Goal: Find specific page/section: Find specific page/section

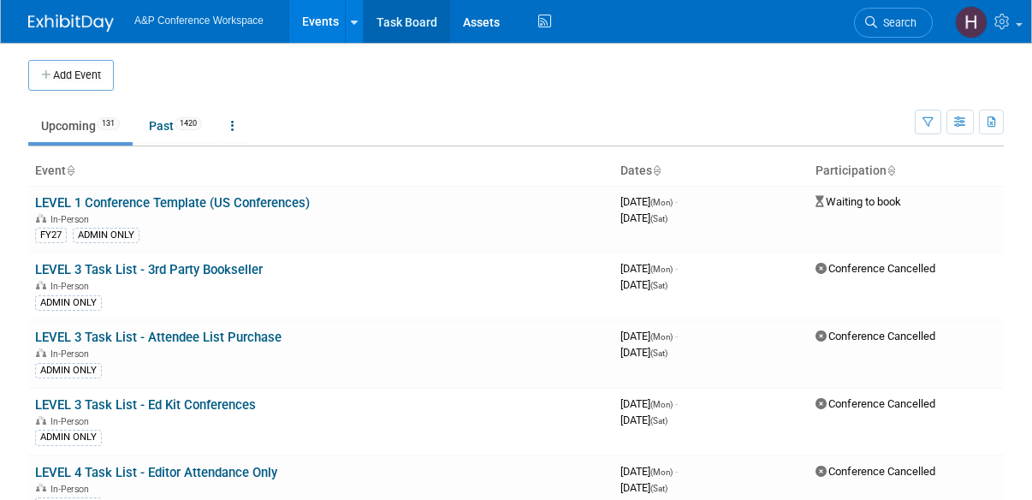
click at [419, 37] on link "Task Board" at bounding box center [407, 21] width 86 height 43
click at [900, 16] on span "Search" at bounding box center [896, 22] width 39 height 13
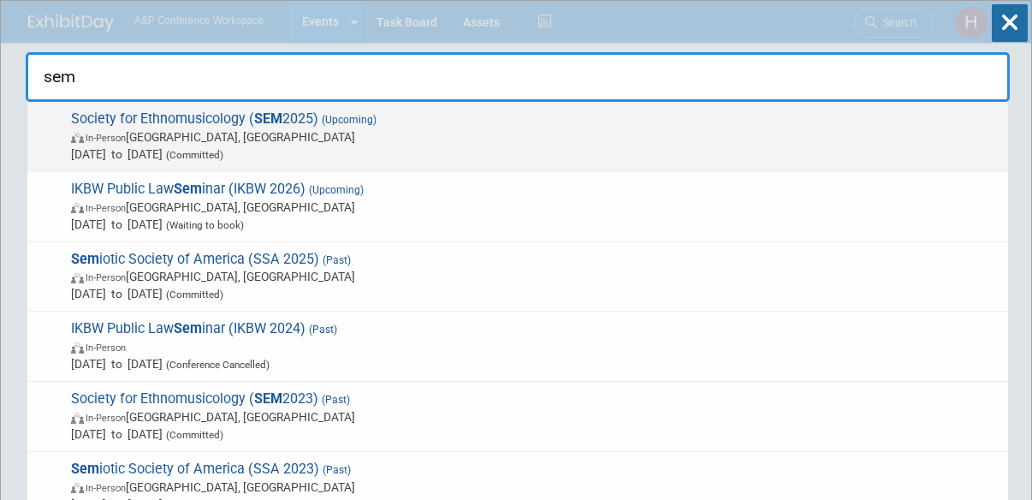
type input "sem"
click at [633, 136] on span "In-Person Atlanta, GA" at bounding box center [535, 136] width 929 height 17
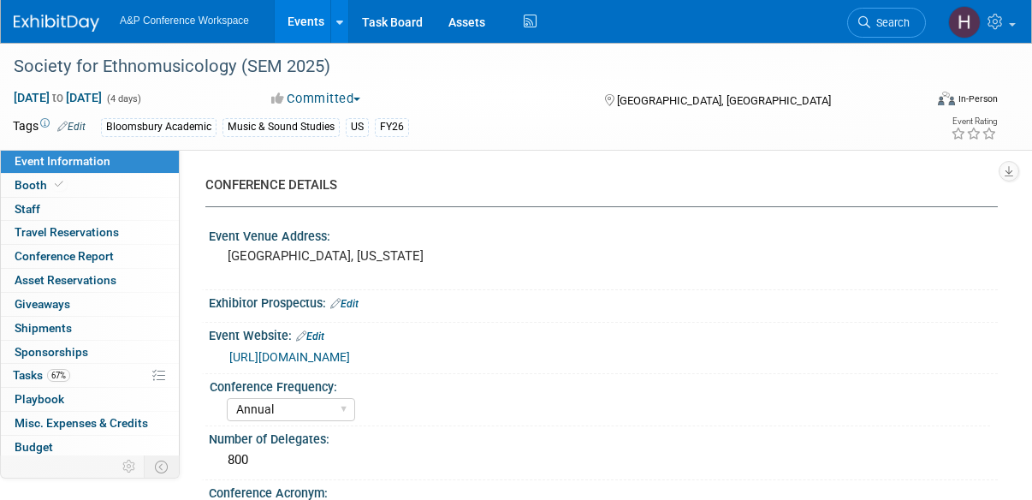
select select "Annual"
select select "Level 2"
select select "In-Person Booth"
select select "Music & Sound Studies"
select select "Bloomsbury Academic"
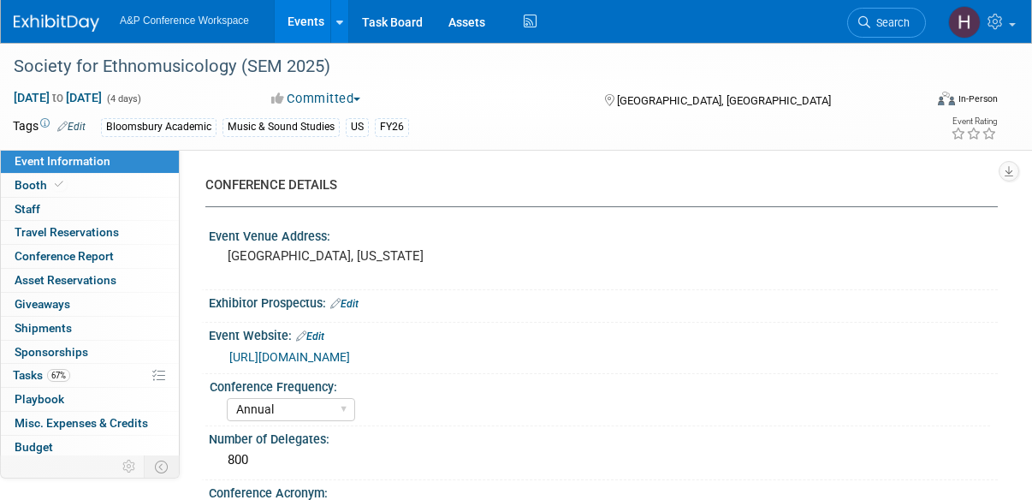
select select "Amanda Oney"
select select "Brenna Akerman"
select select "Anna Roberts"
select select "Brand/Subject Presence​"
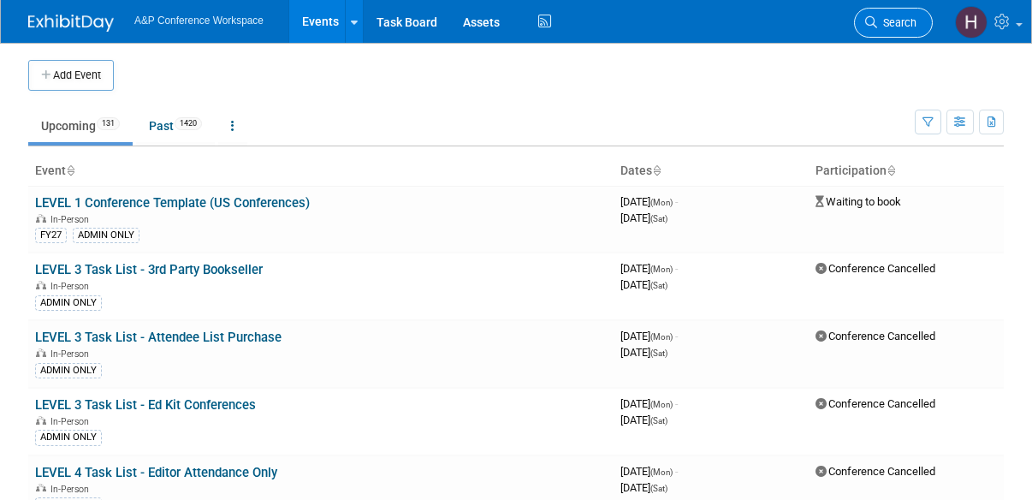
click at [868, 14] on link "Search" at bounding box center [893, 23] width 79 height 30
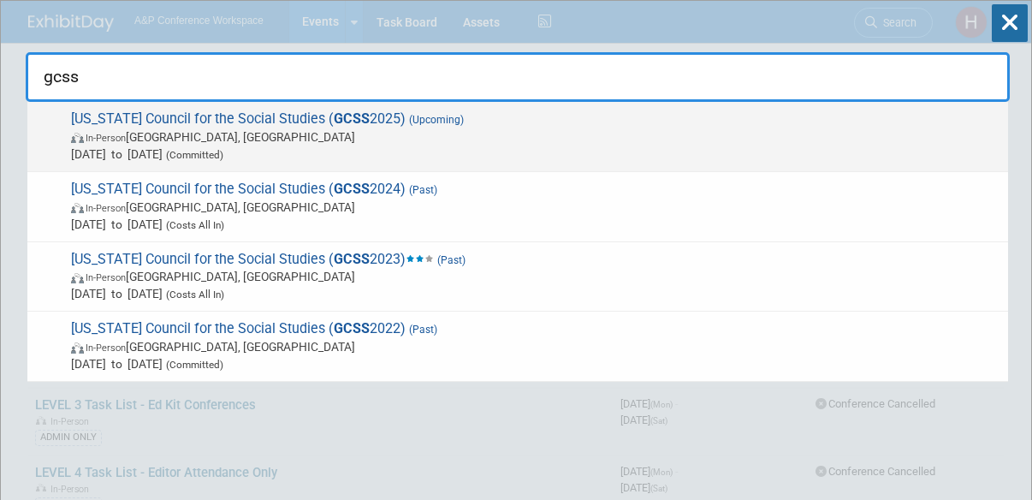
type input "gcss"
click at [649, 133] on span "In-Person Athens, GA" at bounding box center [535, 136] width 929 height 17
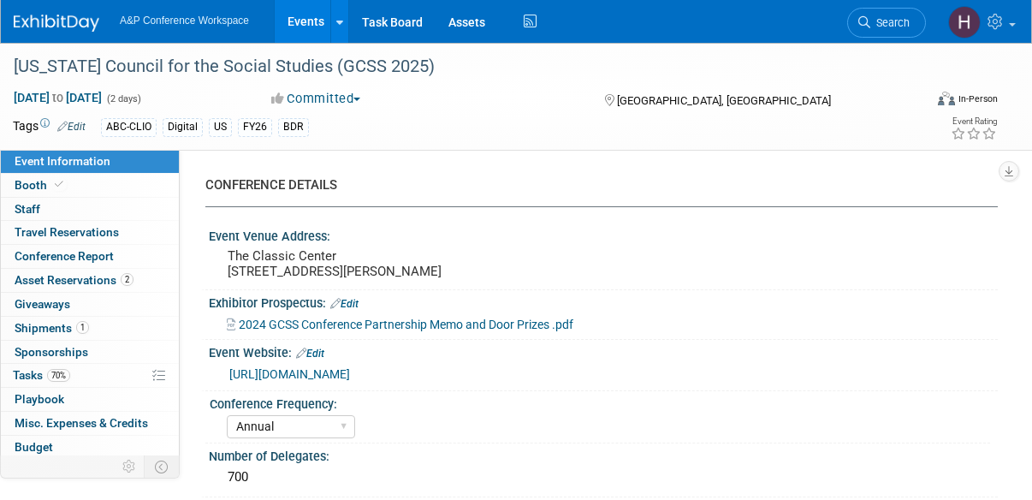
select select "Annual"
select select "Level 2"
select select "In-Person Booth"
select select "Schools"
select select "Bloomsbury Digital Resources"
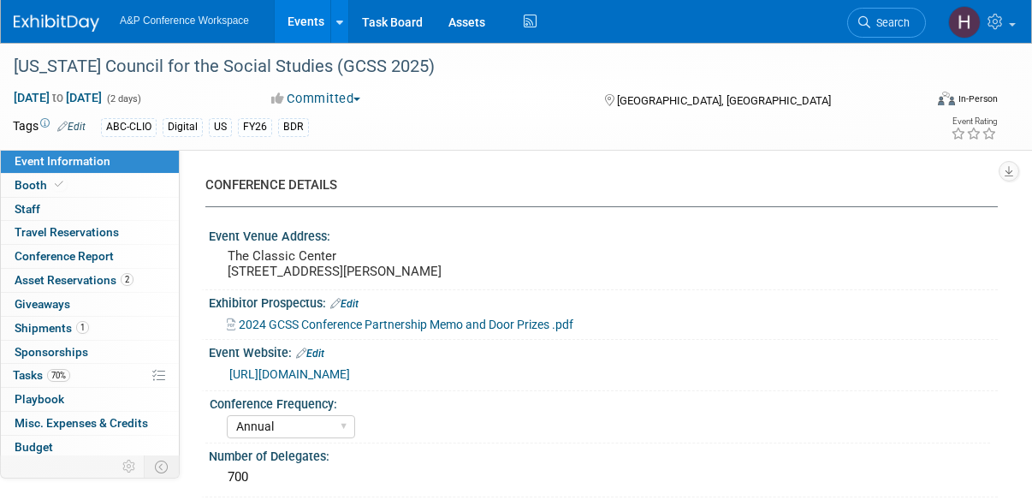
select select "[PERSON_NAME]"
select select "Mark Strong"
select select "Rosalie Love"
select select "BDR Product Awareness and Trial Generation​"
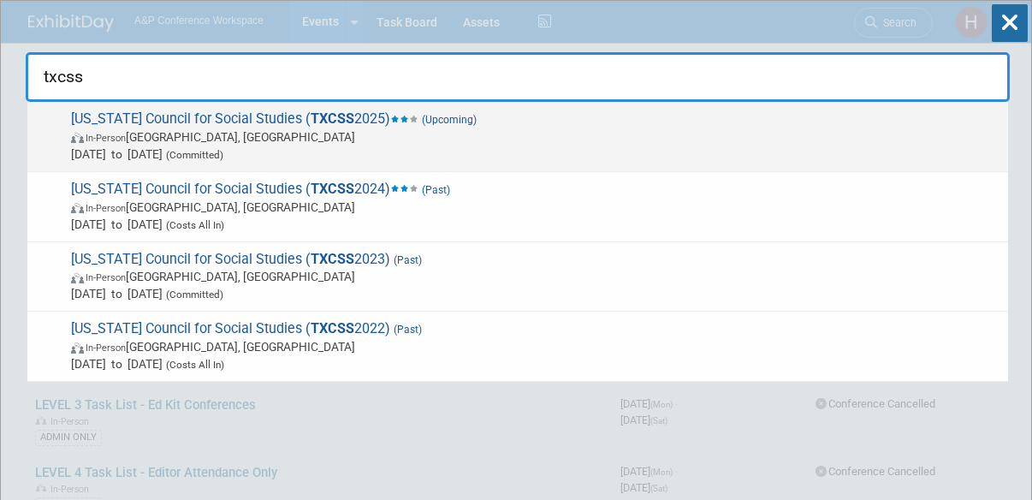
type input "txcss"
click at [731, 126] on span "[US_STATE] Council for Social Studies ( TXCSS 2025) (Upcoming) In-Person [GEOGR…" at bounding box center [533, 136] width 934 height 52
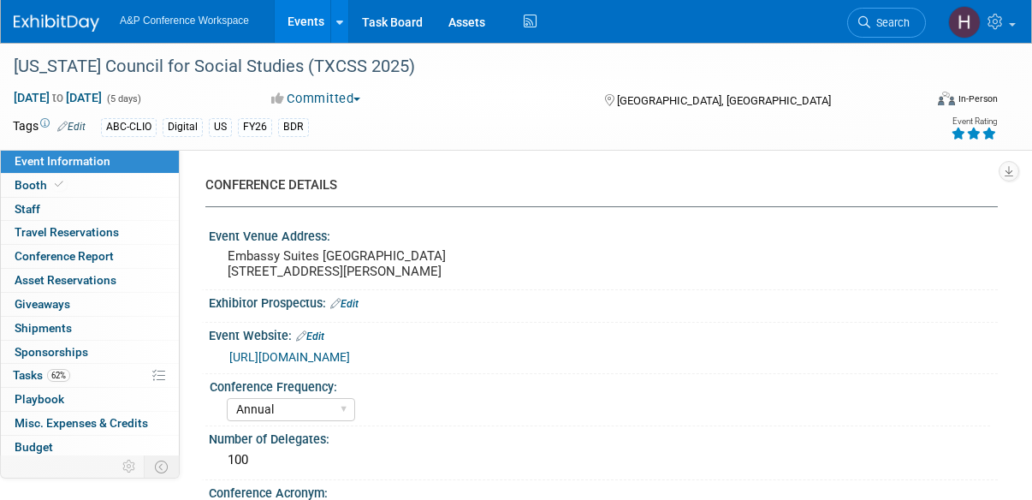
select select "Annual"
select select "Level 2"
select select "In-Person Booth"
select select "Schools"
select select "Bloomsbury Digital Resources"
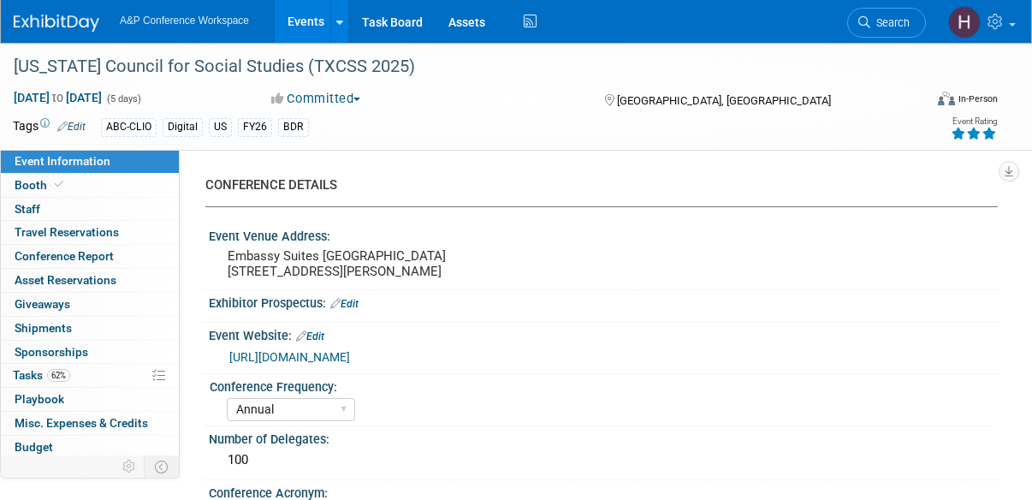
select select "Amanda Oney"
select select "Mark Strong"
select select "BDR Product Awareness and Trial Generation​"
click at [90, 375] on link "62% Tasks 62%" at bounding box center [90, 375] width 178 height 23
